Goal: Information Seeking & Learning: Learn about a topic

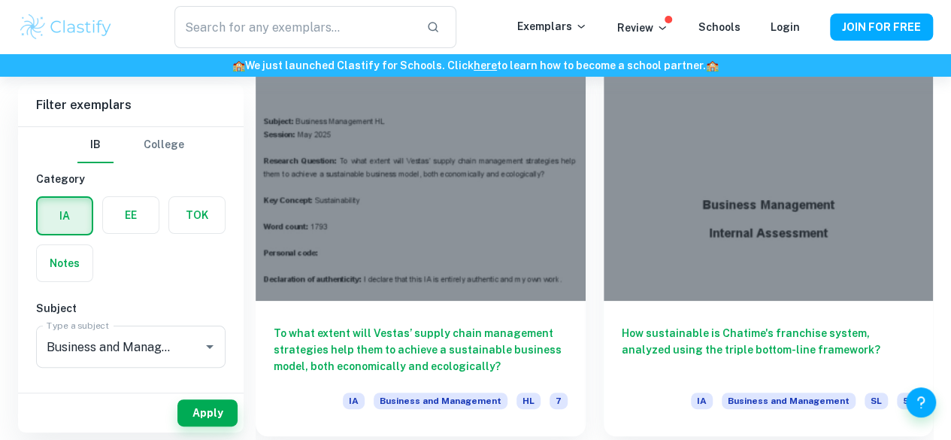
scroll to position [2860, 0]
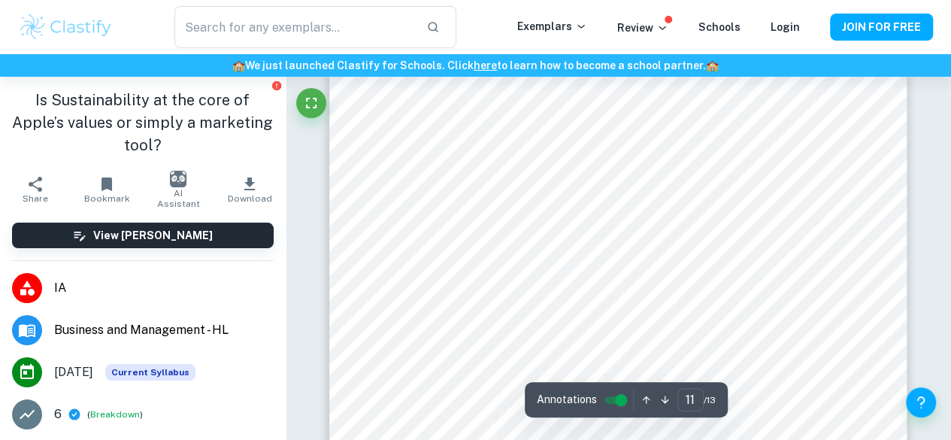
scroll to position [8650, 0]
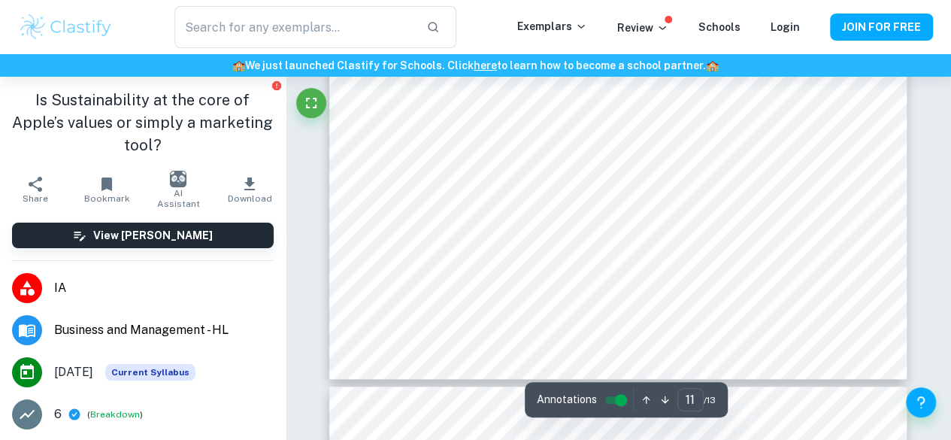
type input "12"
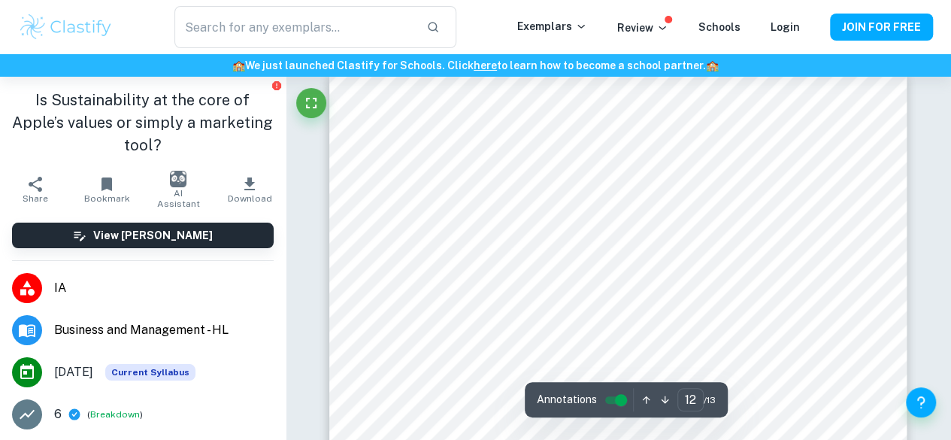
scroll to position [9358, 0]
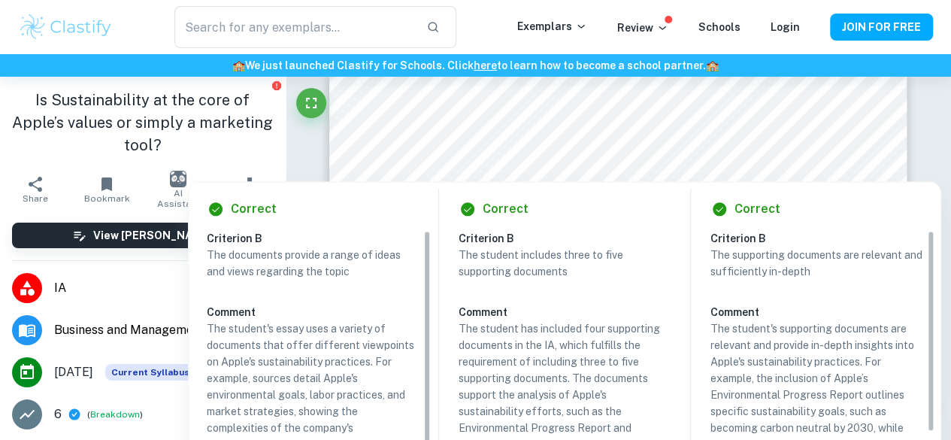
click at [715, 168] on div at bounding box center [661, 171] width 277 height 13
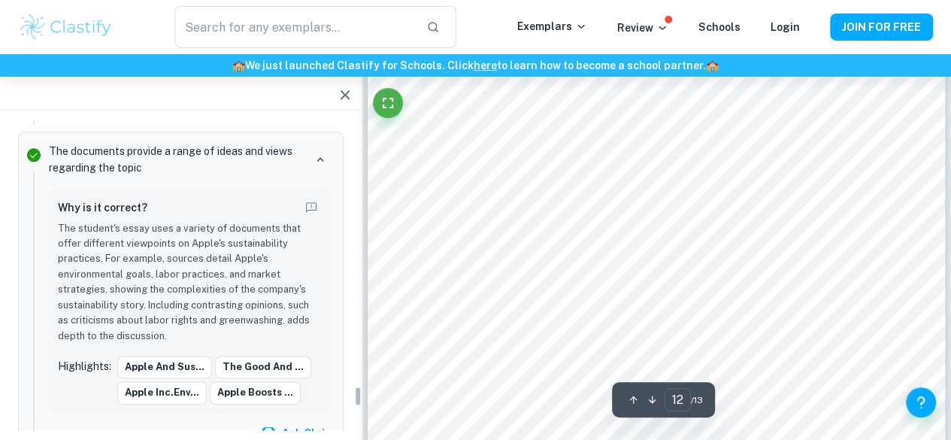
scroll to position [3978, 0]
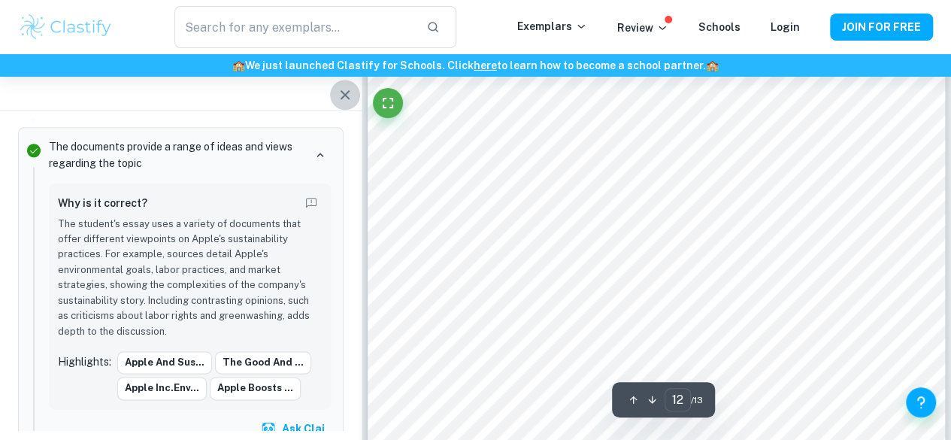
click at [338, 99] on icon "button" at bounding box center [345, 95] width 18 height 18
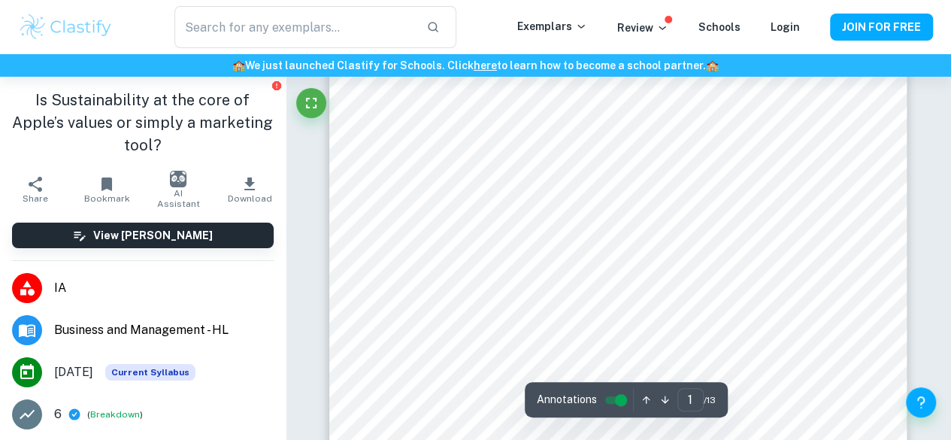
scroll to position [0, 0]
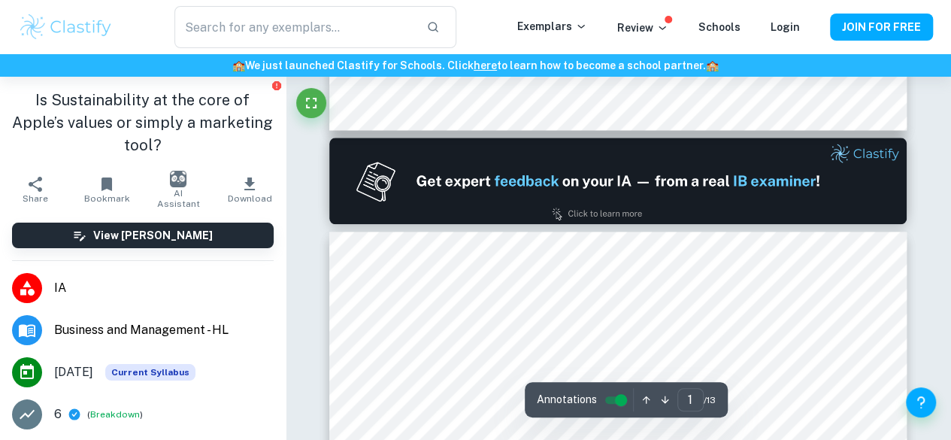
type input "2"
